Goal: Answer question/provide support: Answer question/provide support

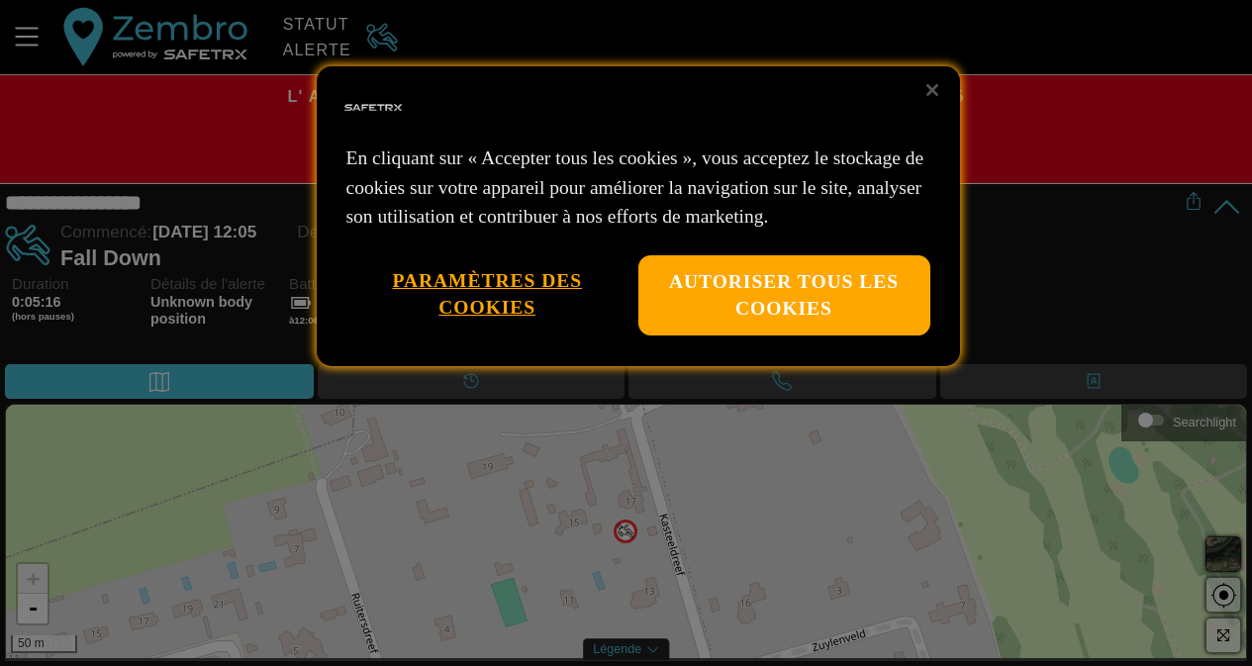
click at [1037, 294] on div at bounding box center [626, 333] width 1252 height 666
click at [922, 89] on button "Fermer" at bounding box center [933, 90] width 44 height 44
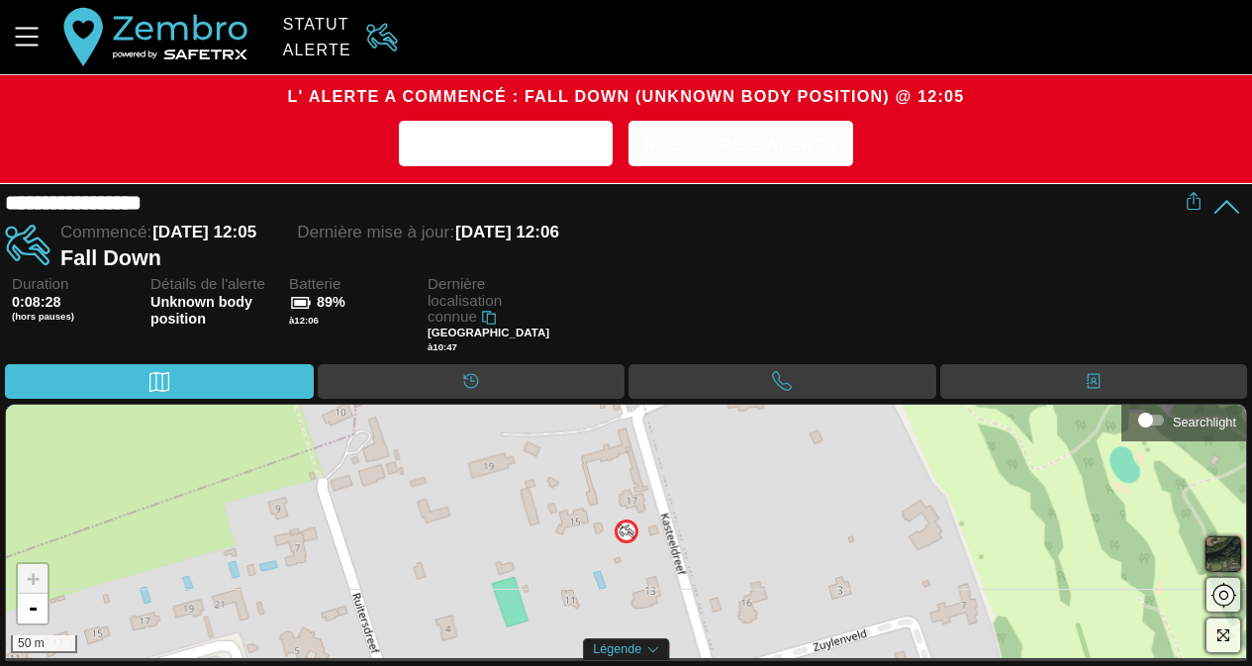
click at [710, 144] on span "Résoudre l'alerte" at bounding box center [740, 145] width 193 height 31
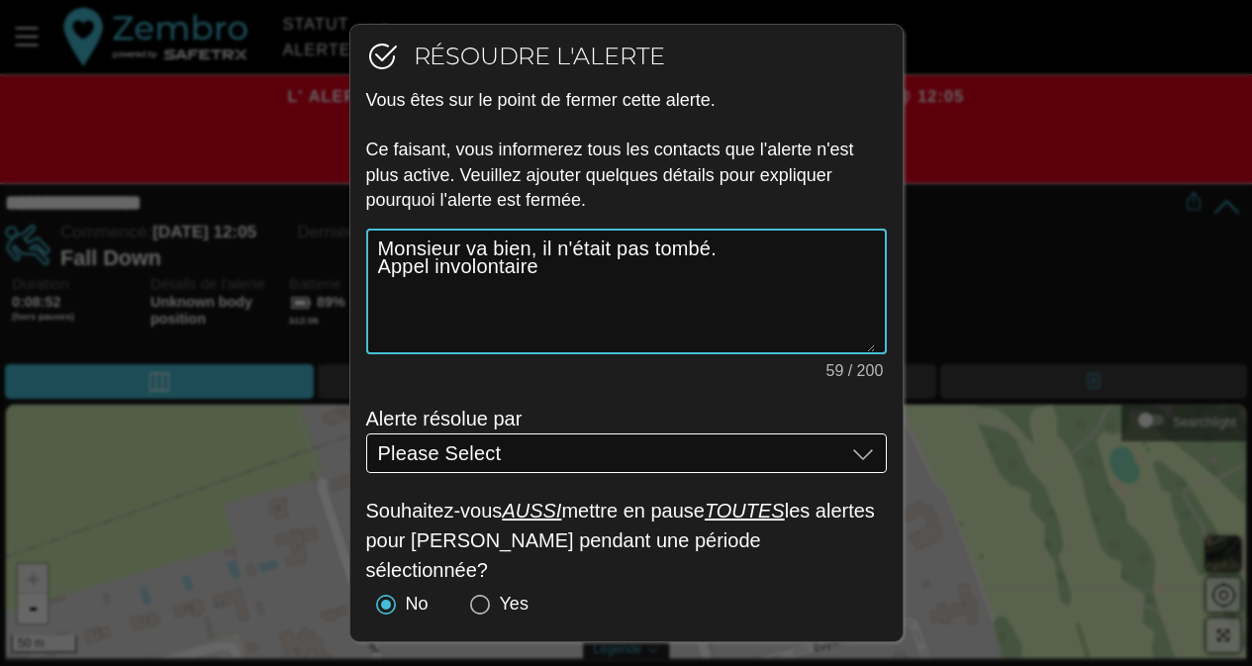
type textarea "Monsieur va bien, il n'était pas tombé. Appel involontaire"
click at [526, 444] on div "Please Select Please Select" at bounding box center [611, 454] width 467 height 40
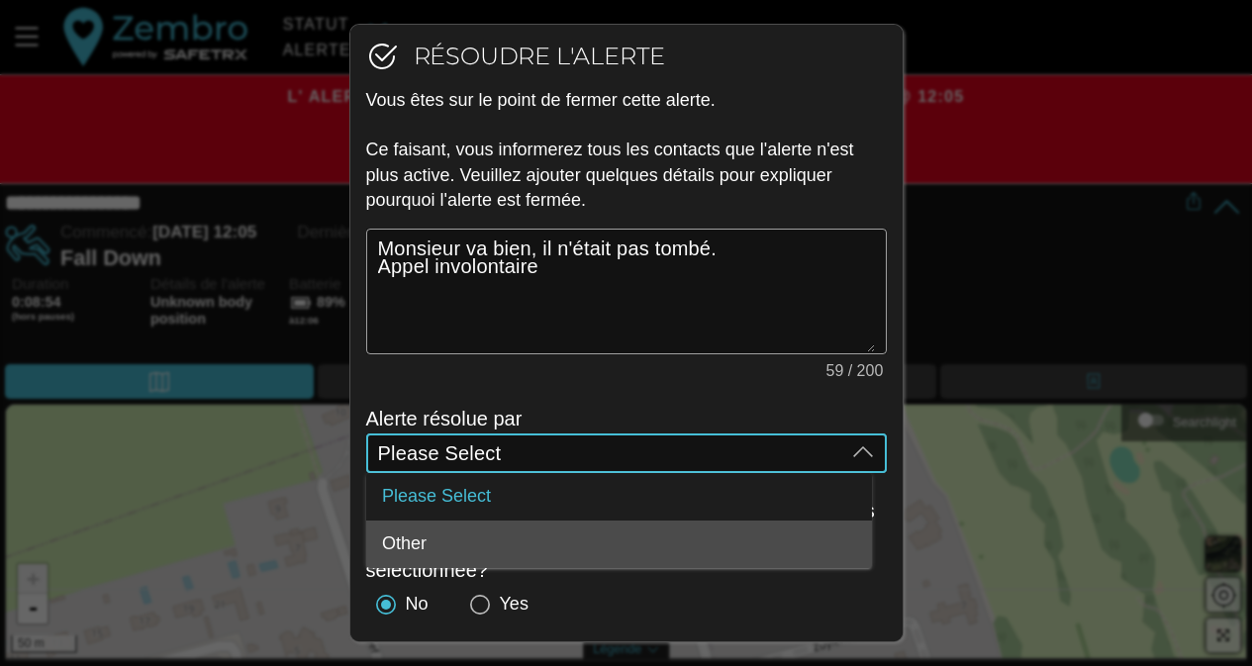
click at [486, 533] on div "Other" at bounding box center [619, 545] width 474 height 32
type input "Other"
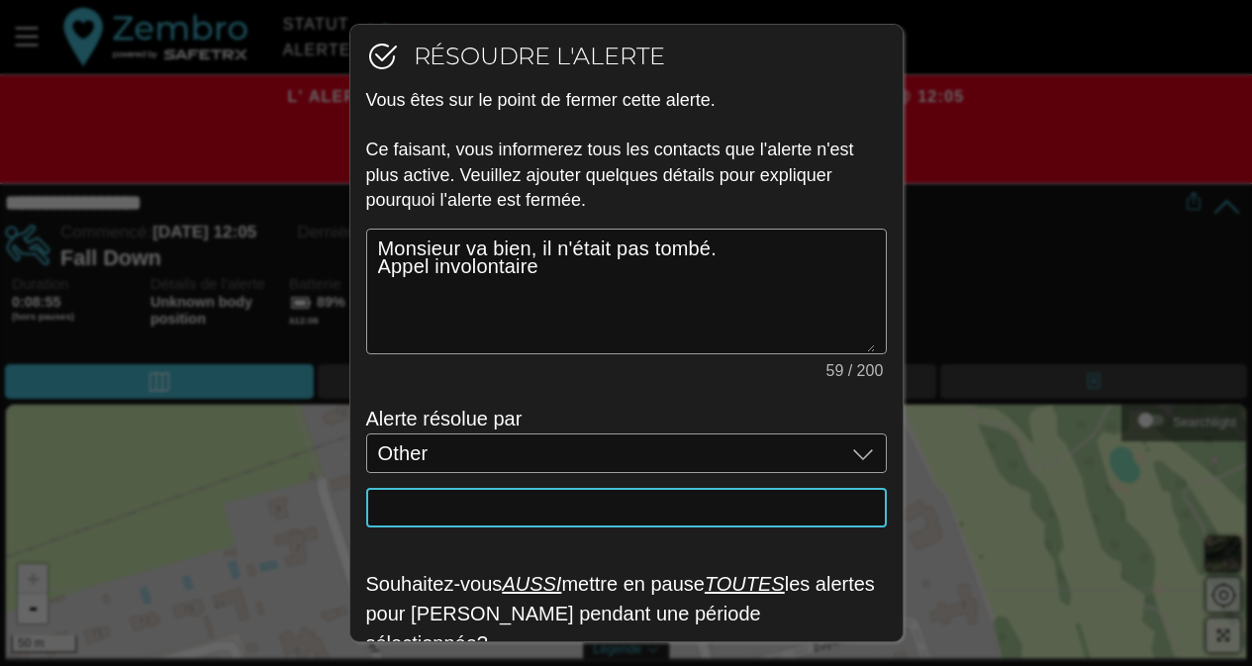
click at [487, 512] on input "text" at bounding box center [626, 508] width 497 height 40
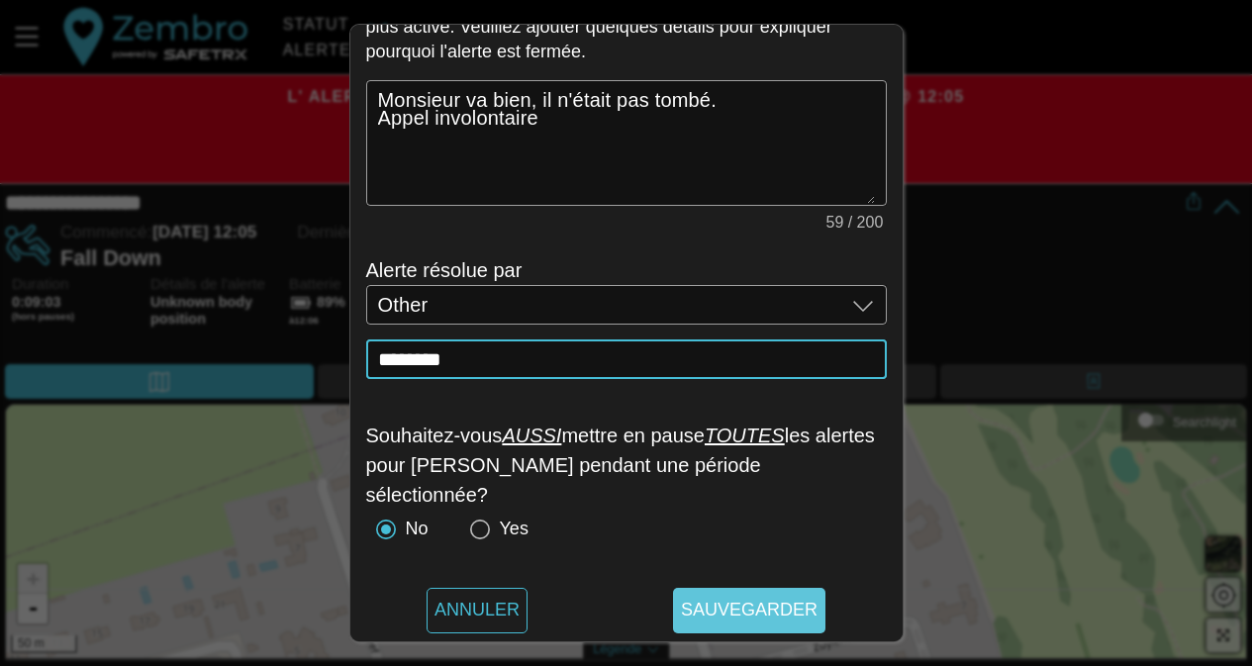
type input "********"
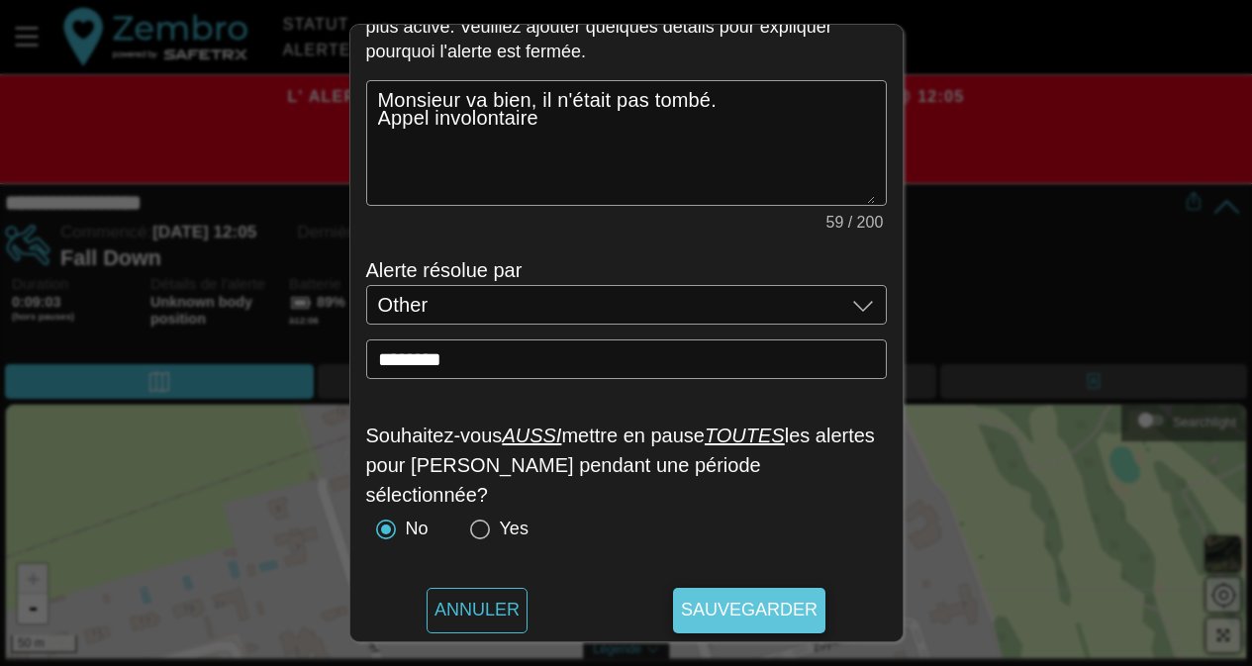
click at [733, 610] on span "Sauvegarder" at bounding box center [749, 611] width 137 height 46
